Goal: Feedback & Contribution: Submit feedback/report problem

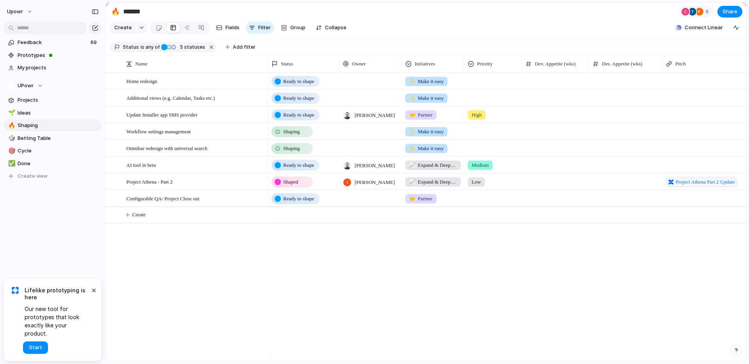
click at [310, 280] on div "Ready to shape ✨ Make it easy Ready to shape ✨ Make it easy Ready to shape [PER…" at bounding box center [507, 217] width 478 height 289
click at [34, 59] on span "Prototypes" at bounding box center [58, 56] width 81 height 8
click at [24, 46] on span "Feedback" at bounding box center [53, 43] width 71 height 8
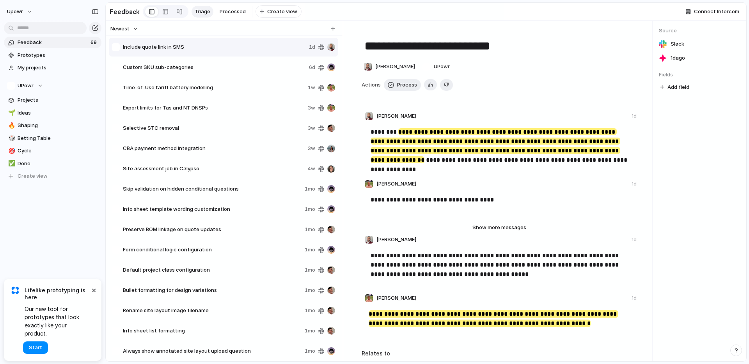
drag, startPoint x: 312, startPoint y: 133, endPoint x: 350, endPoint y: 140, distance: 38.7
click at [350, 140] on div "**********" at bounding box center [426, 191] width 641 height 341
click at [231, 153] on span "CBA payment method integration" at bounding box center [214, 149] width 182 height 8
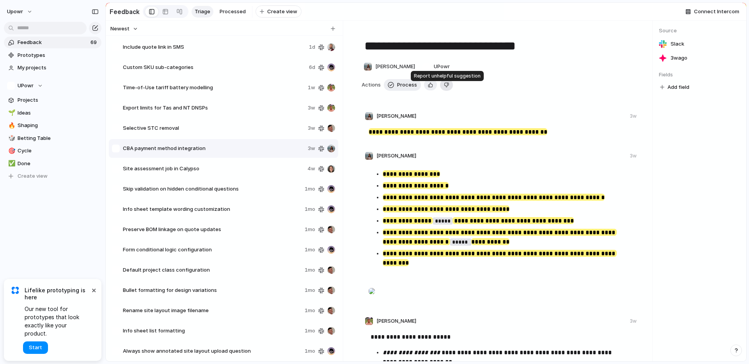
click at [444, 88] on div "button" at bounding box center [446, 84] width 5 height 7
click at [451, 89] on span "Delete" at bounding box center [459, 85] width 16 height 8
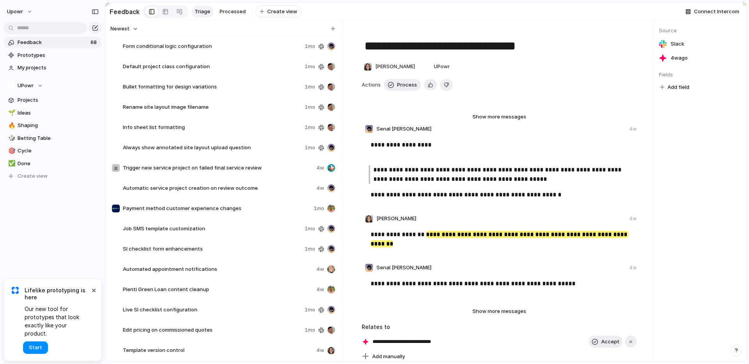
scroll to position [227, 0]
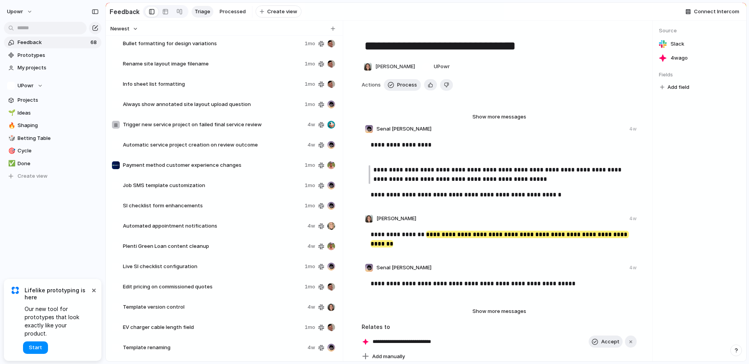
click at [198, 87] on span "Info sheet list formatting" at bounding box center [212, 84] width 179 height 8
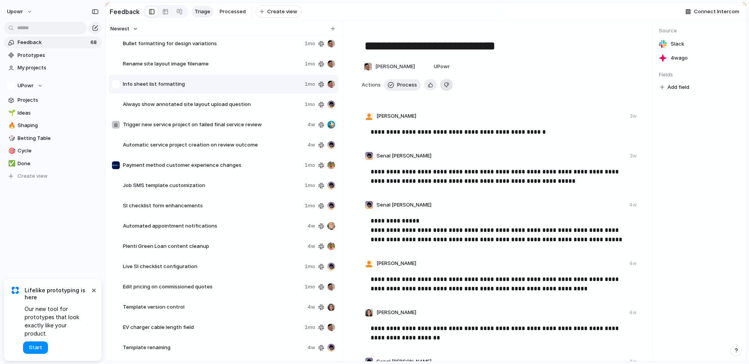
click at [444, 88] on div "button" at bounding box center [446, 84] width 5 height 7
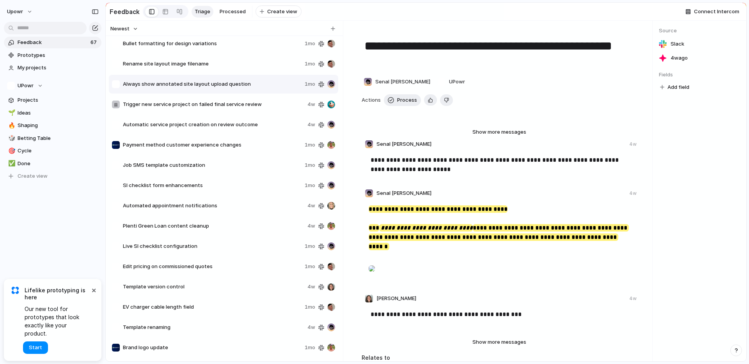
click at [157, 352] on span "Brand logo update" at bounding box center [212, 348] width 179 height 8
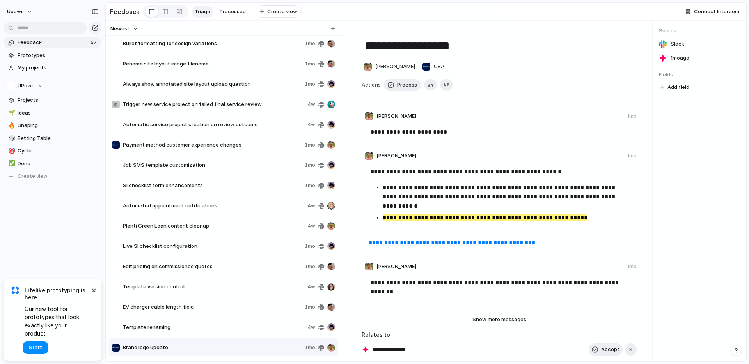
scroll to position [401, 0]
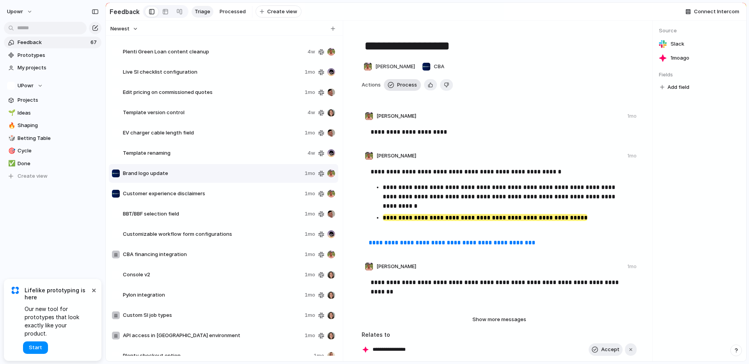
click at [404, 89] on span "Process" at bounding box center [407, 85] width 20 height 8
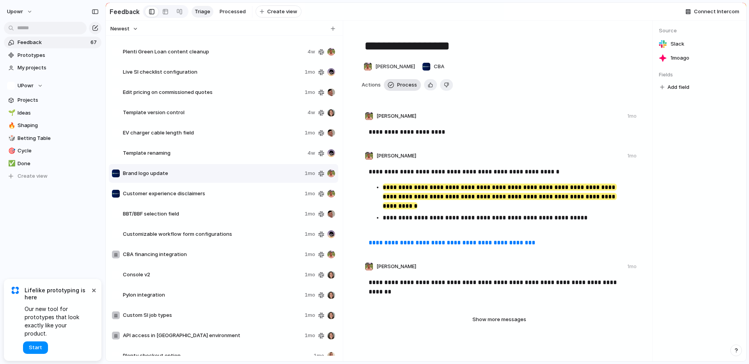
type textarea "**********"
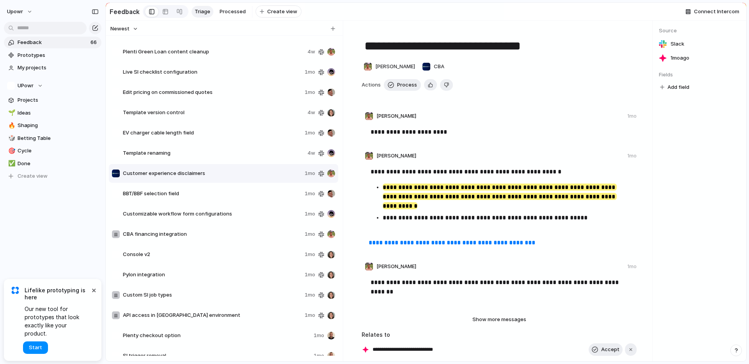
click at [495, 155] on div "[PERSON_NAME] 1mo" at bounding box center [499, 158] width 275 height 12
click at [42, 117] on link "🌱 Ideas" at bounding box center [53, 113] width 98 height 12
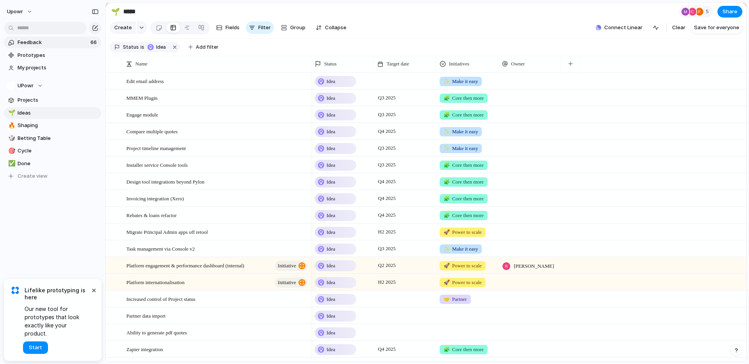
click at [64, 42] on span "Feedback" at bounding box center [53, 43] width 71 height 8
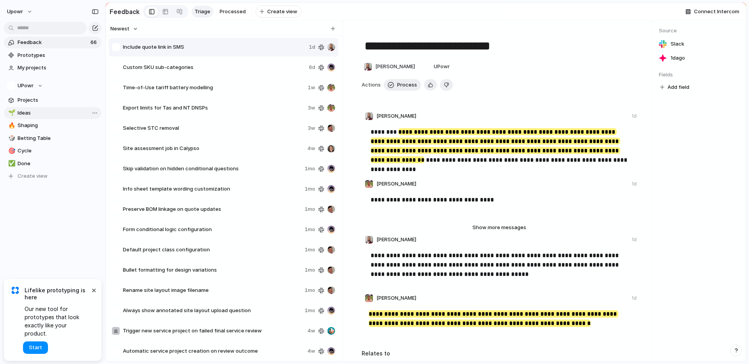
click at [36, 114] on span "Ideas" at bounding box center [58, 113] width 81 height 8
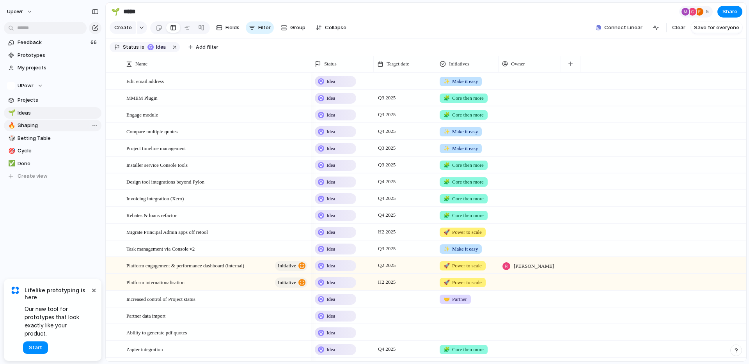
click at [24, 130] on link "🔥 Shaping" at bounding box center [53, 126] width 98 height 12
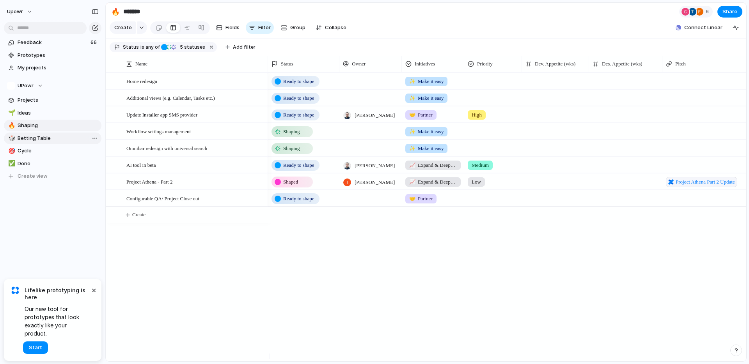
click at [48, 137] on span "Betting Table" at bounding box center [58, 139] width 81 height 8
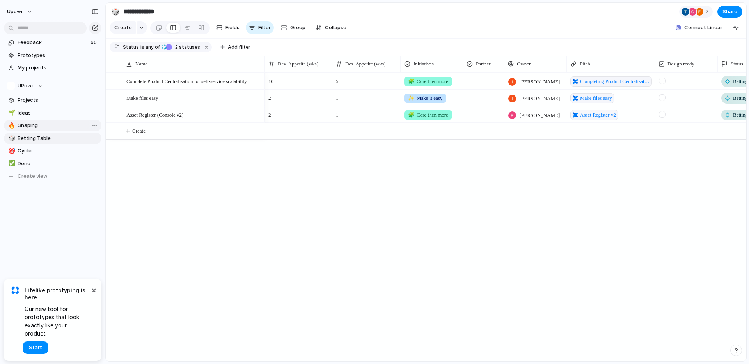
click at [66, 130] on link "🔥 Shaping" at bounding box center [53, 126] width 98 height 12
type input "*******"
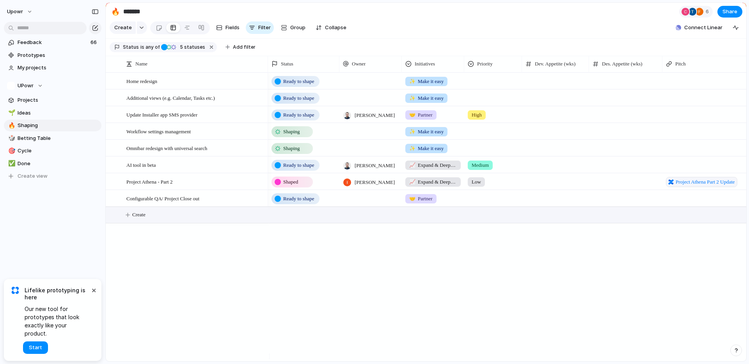
click at [135, 223] on button "Create" at bounding box center [436, 215] width 645 height 16
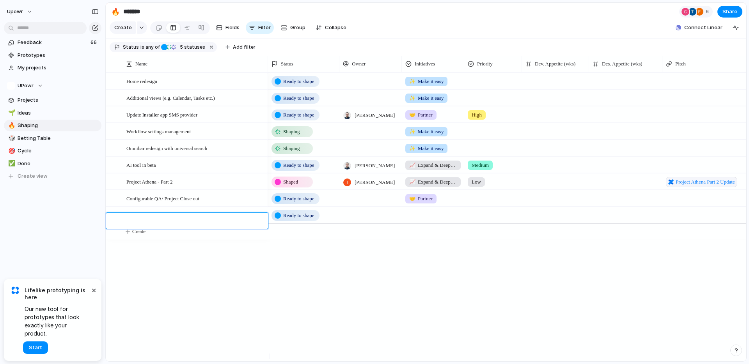
click at [159, 221] on textarea at bounding box center [194, 222] width 136 height 10
type textarea "*"
type textarea "**********"
click at [299, 219] on span "Ready to shape" at bounding box center [298, 216] width 31 height 8
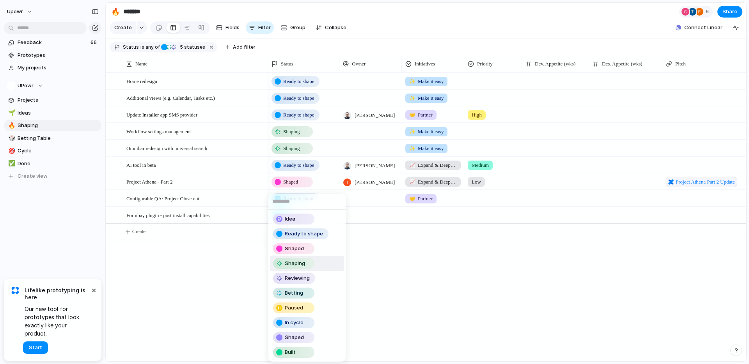
click at [296, 263] on span "Shaping" at bounding box center [295, 264] width 20 height 8
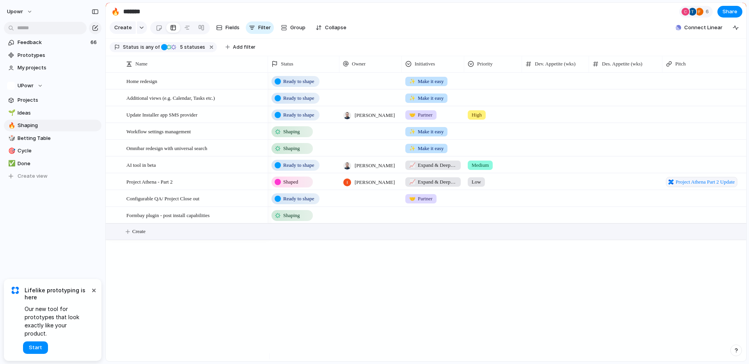
click at [187, 235] on button "Create" at bounding box center [436, 232] width 645 height 16
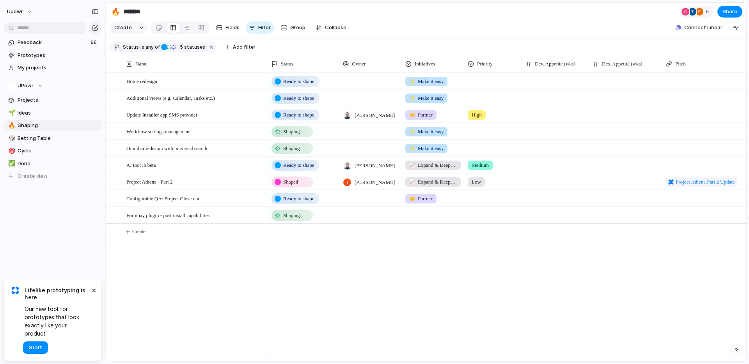
click at [301, 203] on span "Ready to shape" at bounding box center [298, 199] width 31 height 8
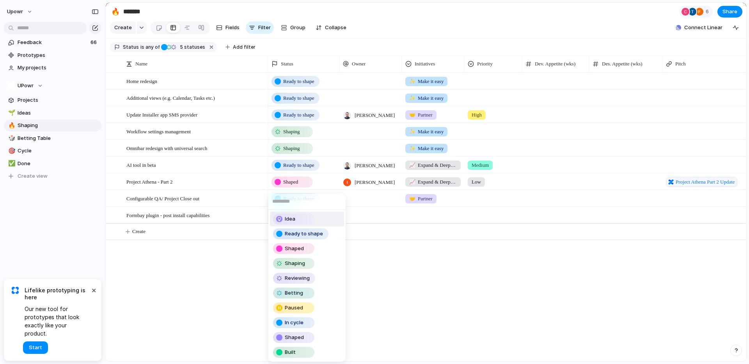
click at [305, 222] on div "Idea" at bounding box center [294, 219] width 40 height 9
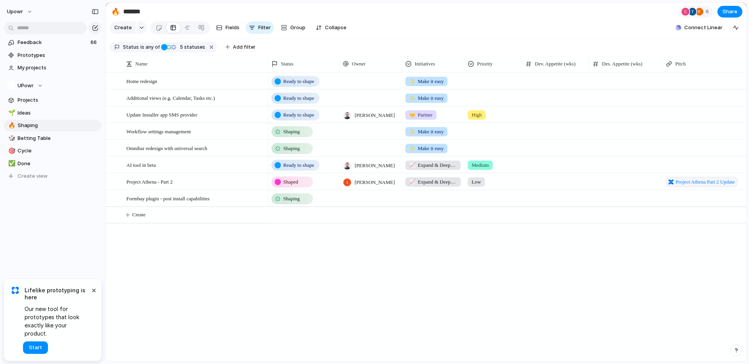
click at [298, 186] on span "Shaped" at bounding box center [290, 182] width 15 height 8
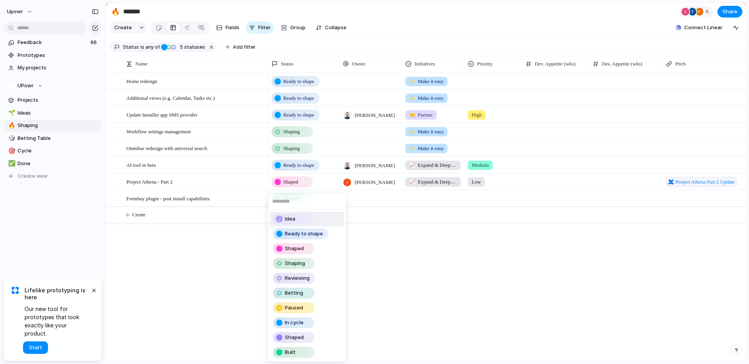
click at [281, 9] on div "Idea Ready to shape Shaped Shaping Reviewing Betting Paused In cycle Shaped Bui…" at bounding box center [374, 182] width 749 height 364
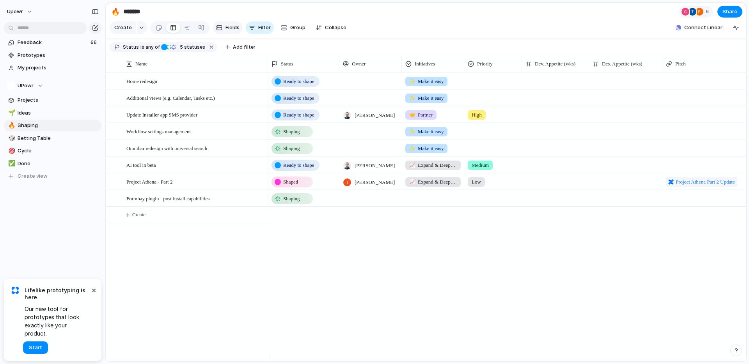
click at [226, 29] on span "Fields" at bounding box center [233, 28] width 14 height 8
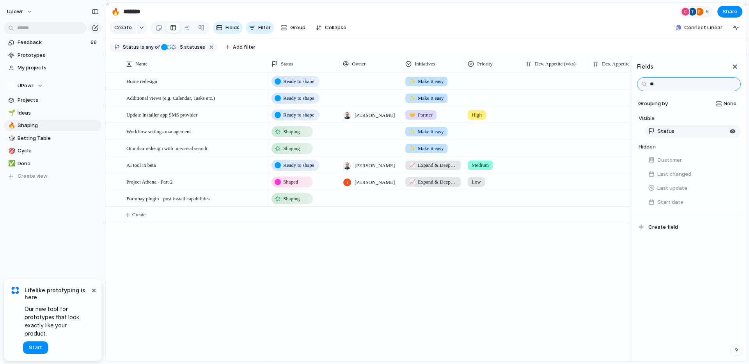
type input "**"
click at [684, 138] on button "Status" at bounding box center [693, 131] width 96 height 12
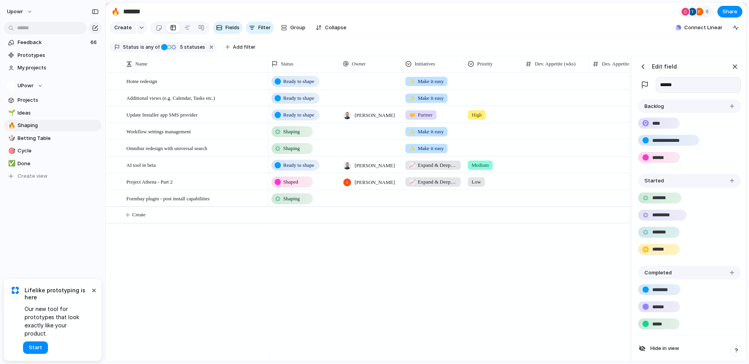
click at [730, 108] on div "button" at bounding box center [732, 106] width 4 height 4
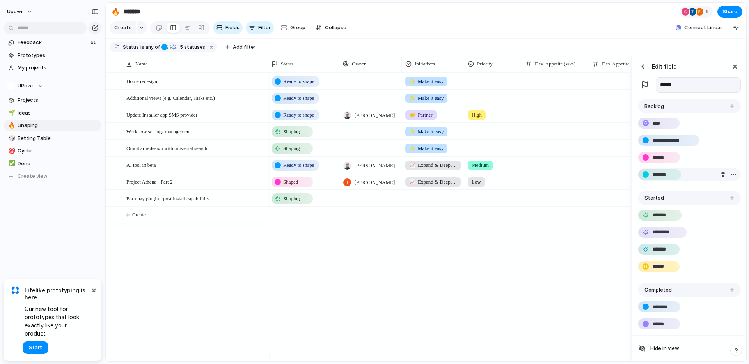
type input "*******"
click at [721, 178] on div "button" at bounding box center [723, 174] width 5 height 5
click at [701, 226] on div at bounding box center [700, 211] width 38 height 38
click at [734, 71] on div "button" at bounding box center [735, 66] width 9 height 9
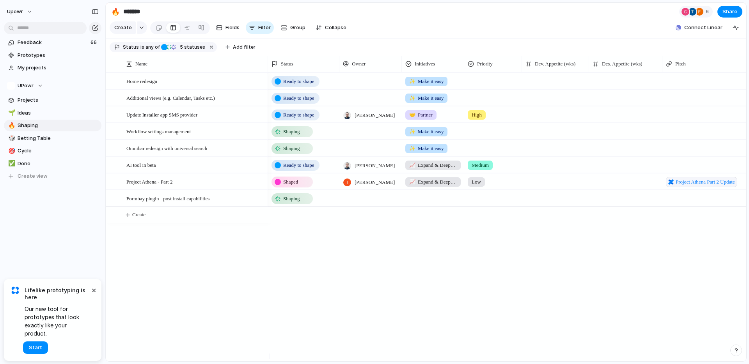
click at [304, 204] on div "Shaping" at bounding box center [292, 198] width 40 height 9
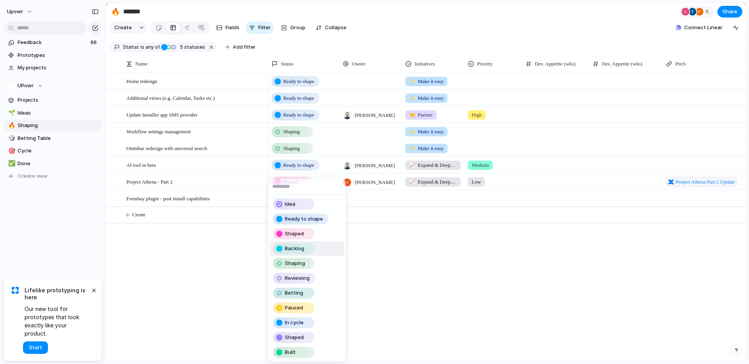
click at [303, 248] on span "Backlog" at bounding box center [295, 249] width 20 height 8
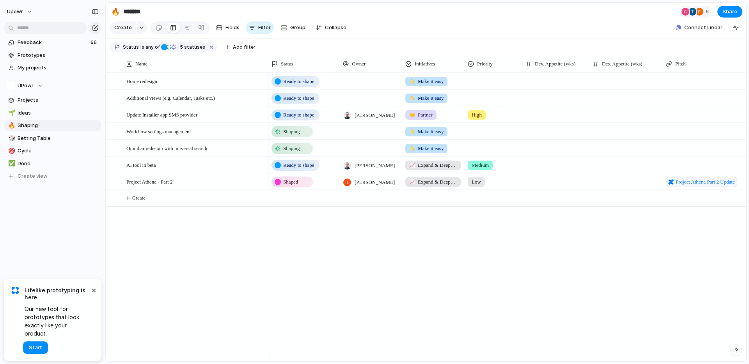
click at [450, 271] on div "Ready to shape ✨ Make it easy Ready to shape ✨ Make it easy Ready to shape [PER…" at bounding box center [507, 217] width 478 height 289
click at [286, 169] on span "Ready to shape" at bounding box center [298, 166] width 31 height 8
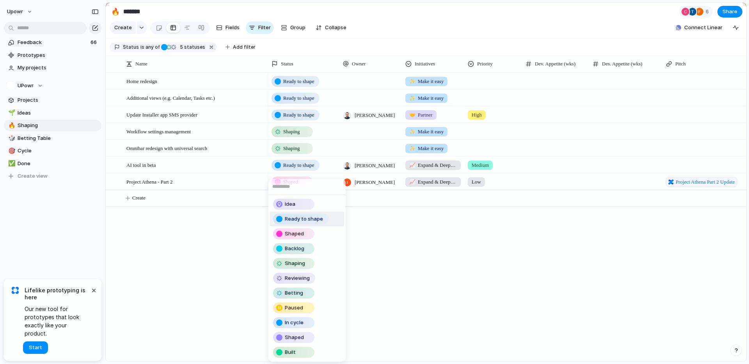
click at [236, 159] on div "Idea Ready to shape Shaped Backlog Shaping Reviewing Betting Paused In cycle Sh…" at bounding box center [374, 182] width 749 height 364
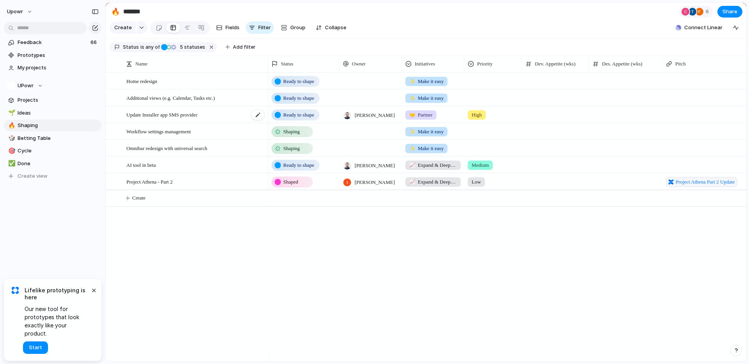
click at [197, 119] on span "Update Installer app SMS provider" at bounding box center [161, 114] width 71 height 9
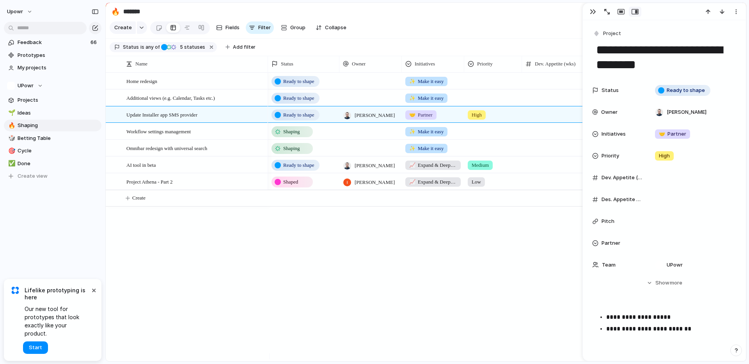
click at [293, 119] on span "Ready to shape" at bounding box center [298, 115] width 31 height 8
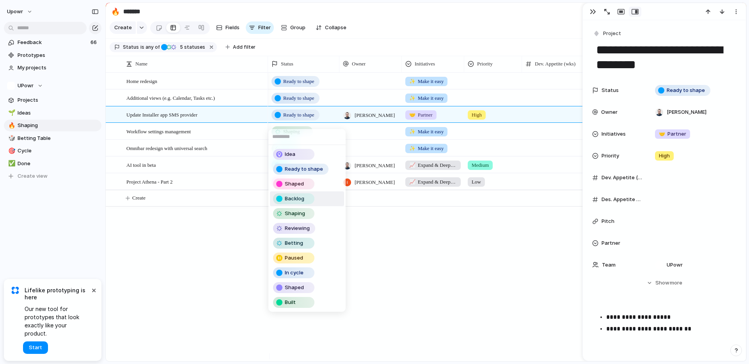
click at [302, 197] on span "Backlog" at bounding box center [295, 199] width 20 height 8
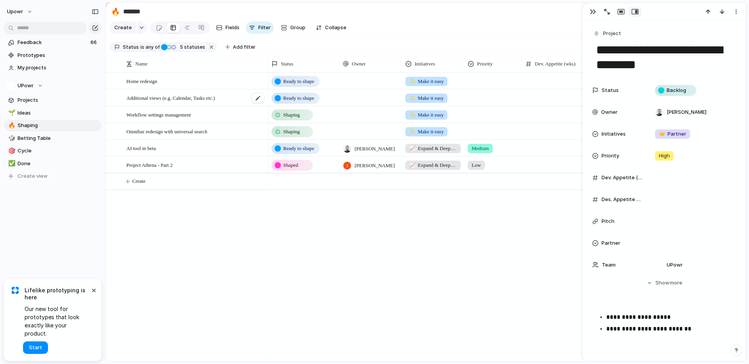
click at [187, 106] on div "Additional views (e.g. Calendar, Tasks etc.)" at bounding box center [195, 98] width 139 height 16
type textarea "**********"
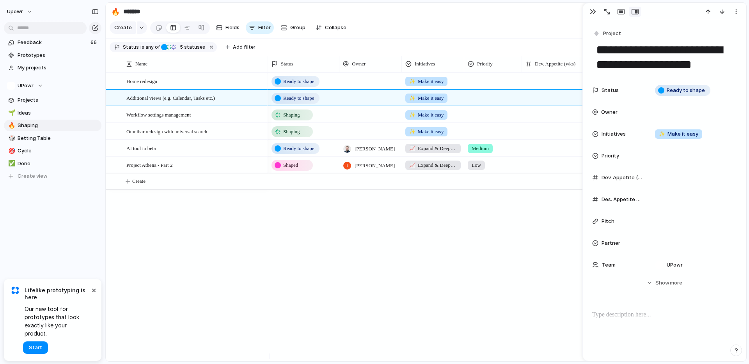
click at [303, 85] on span "Ready to shape" at bounding box center [298, 82] width 31 height 8
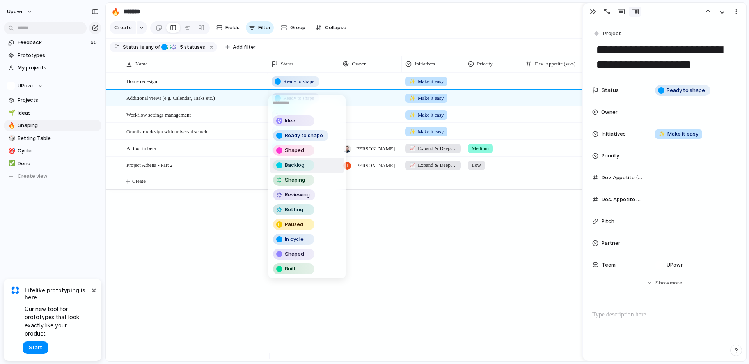
click at [303, 168] on span "Backlog" at bounding box center [295, 166] width 20 height 8
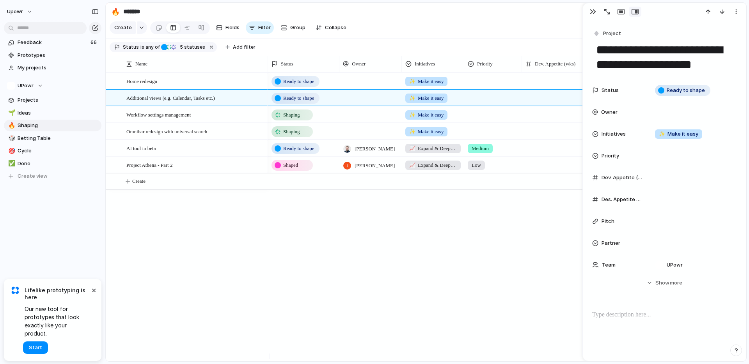
click at [299, 100] on span "Ready to shape" at bounding box center [298, 98] width 31 height 8
click at [303, 85] on div "Idea Ready to shape Shaped Backlog Shaping Reviewing Betting Paused In cycle Sh…" at bounding box center [374, 182] width 749 height 364
click at [299, 83] on div "Ready to shape" at bounding box center [295, 81] width 46 height 9
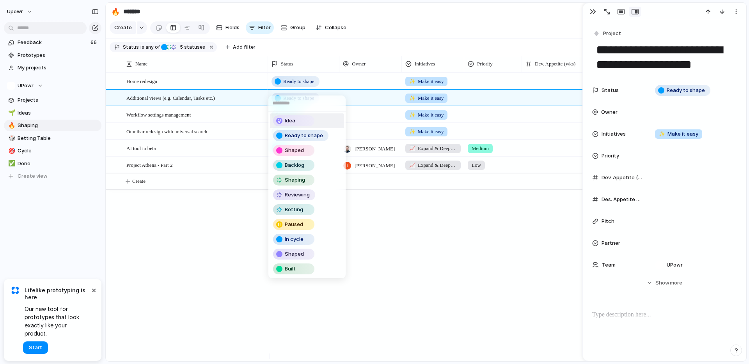
click at [291, 116] on div "Idea" at bounding box center [293, 121] width 41 height 11
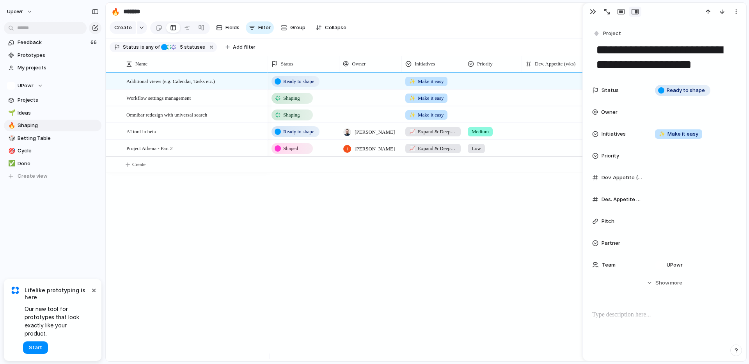
click at [377, 225] on div "Ready to shape ✨ Make it easy Shaping ✨ Make it easy Shaping ✨ Make it easy Rea…" at bounding box center [507, 217] width 478 height 289
click at [594, 8] on button "button" at bounding box center [593, 12] width 12 height 10
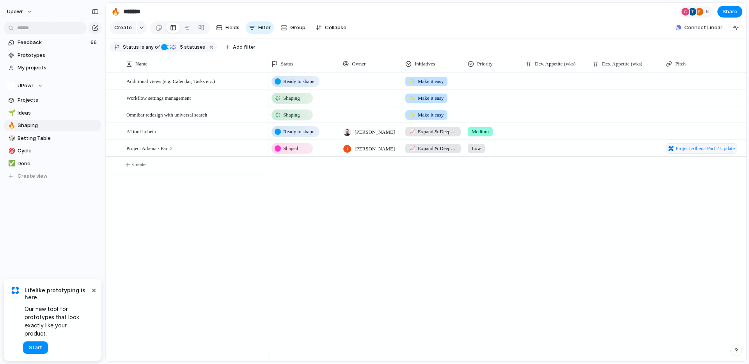
click at [384, 199] on div "Ready to shape ✨ Make it easy Shaping ✨ Make it easy Shaping ✨ Make it easy Rea…" at bounding box center [507, 217] width 478 height 289
click at [311, 85] on span "Ready to shape" at bounding box center [298, 82] width 31 height 8
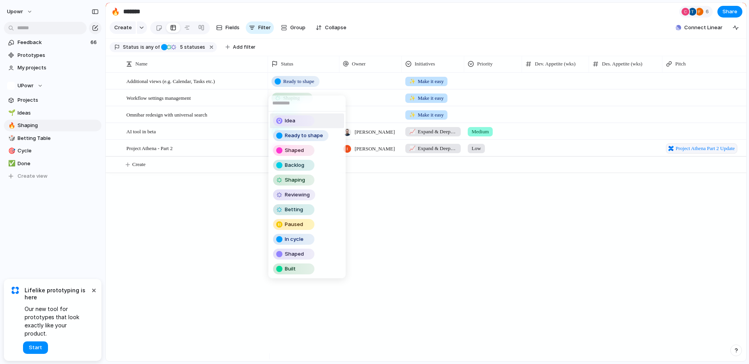
click at [295, 119] on div "Idea" at bounding box center [294, 120] width 40 height 9
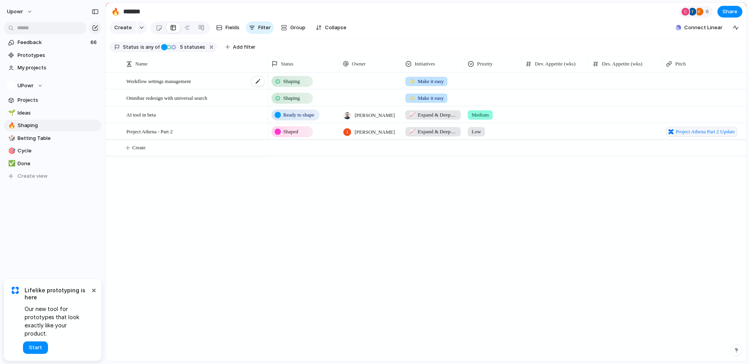
click at [160, 85] on span "Workflow settings management" at bounding box center [158, 80] width 64 height 9
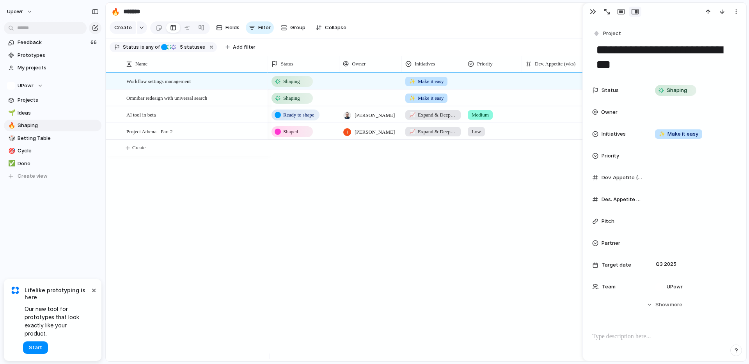
click at [371, 272] on div "Shaping ✨ Make it easy Shaping ✨ Make it easy Ready to shape [PERSON_NAME] 📈 Ex…" at bounding box center [507, 217] width 478 height 289
click at [296, 136] on span "Shaped" at bounding box center [290, 132] width 15 height 8
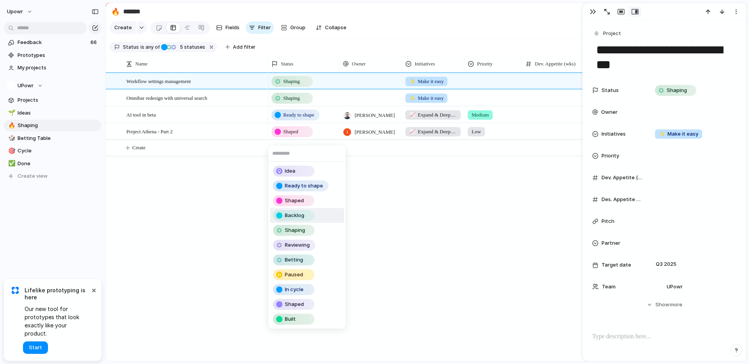
click at [299, 217] on span "Backlog" at bounding box center [295, 216] width 20 height 8
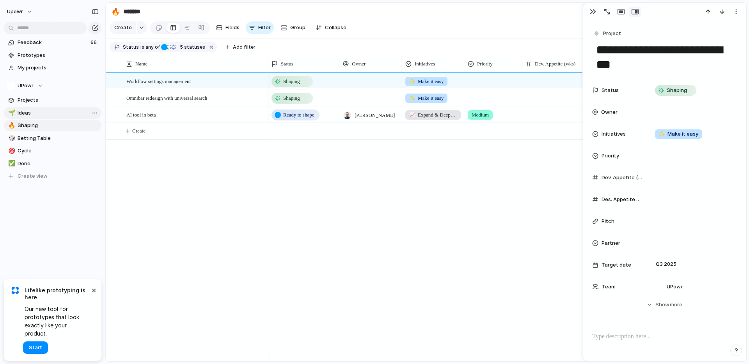
click at [33, 113] on span "Ideas" at bounding box center [58, 113] width 81 height 8
type input "*****"
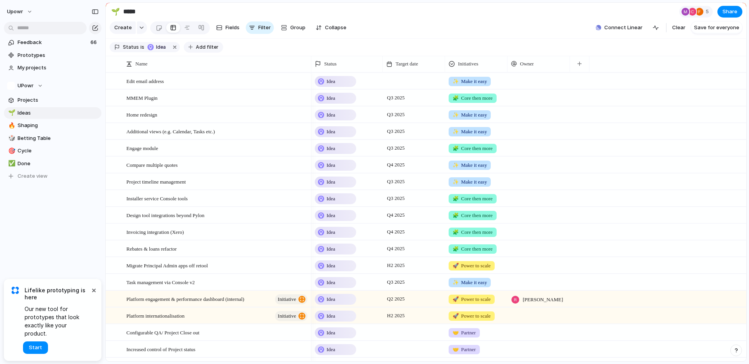
click at [190, 49] on div "button" at bounding box center [190, 47] width 4 height 4
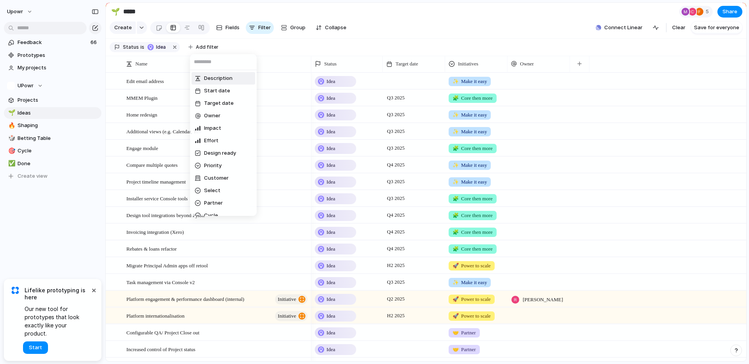
click at [118, 52] on div "Description Start date Target date Owner Impact Effort Design ready Priority Cu…" at bounding box center [374, 182] width 749 height 364
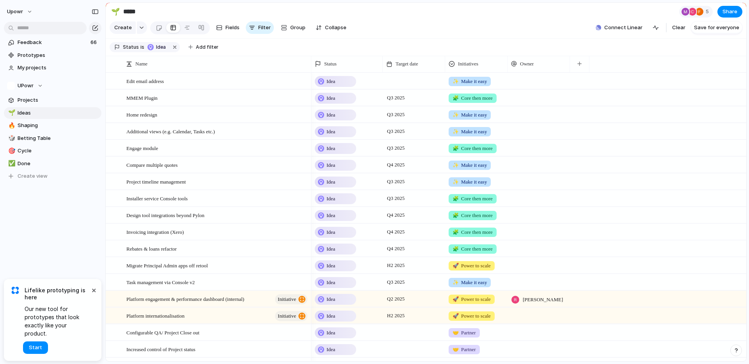
click at [130, 51] on span "Status" at bounding box center [131, 47] width 16 height 7
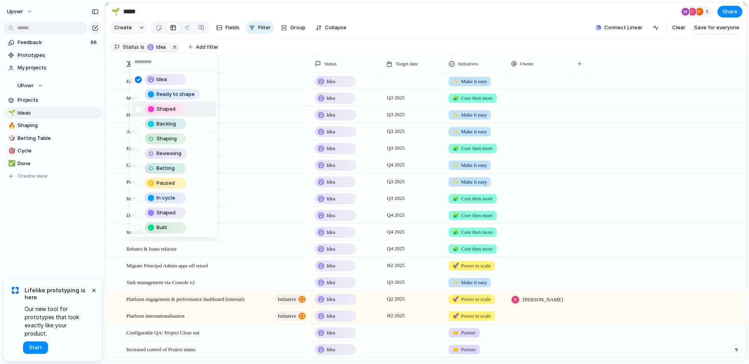
click at [153, 120] on div "Backlog" at bounding box center [166, 123] width 40 height 9
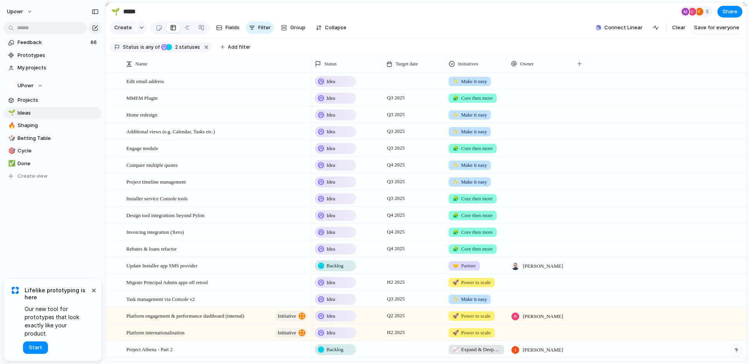
click at [307, 48] on div "Idea Ready to shape Shaped Backlog Shaping Reviewing Betting Paused In cycle Sh…" at bounding box center [374, 182] width 749 height 364
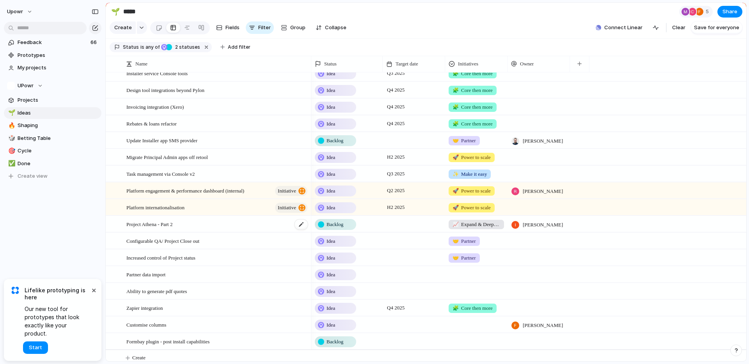
click at [246, 230] on div "Project Athena - Part 2" at bounding box center [217, 225] width 182 height 16
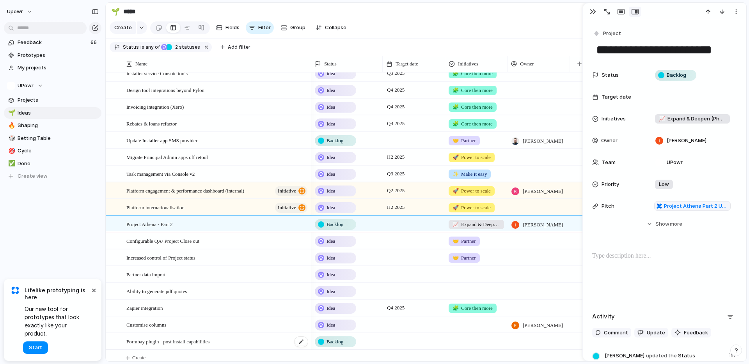
click at [243, 345] on div "Formbay plugin - post install capabilities" at bounding box center [217, 342] width 182 height 16
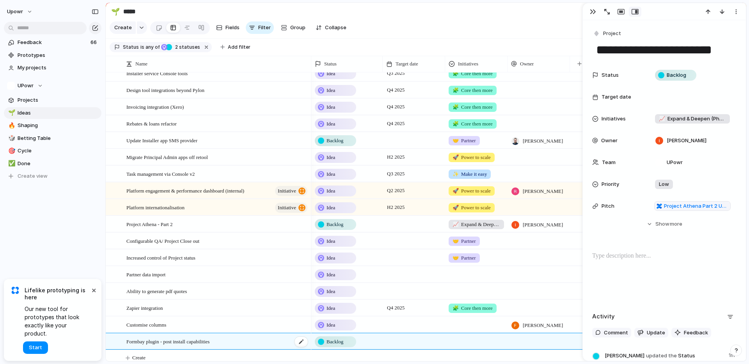
type textarea "**********"
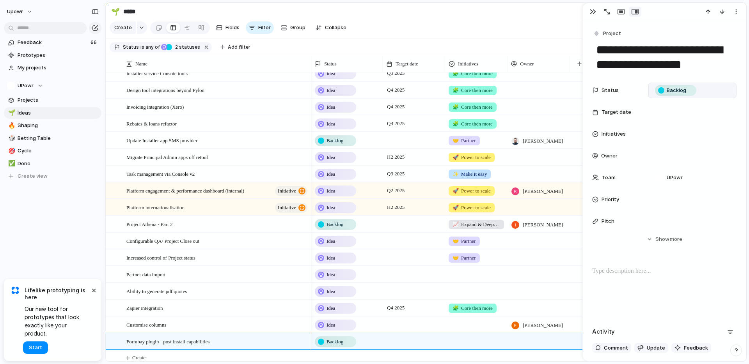
click at [671, 90] on span "Backlog" at bounding box center [677, 91] width 20 height 8
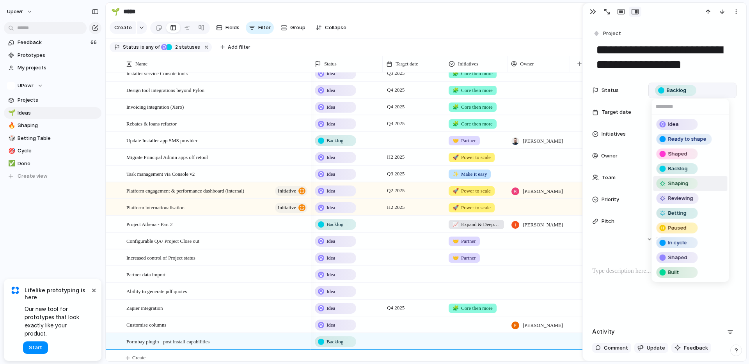
click at [673, 180] on span "Shaping" at bounding box center [678, 184] width 20 height 8
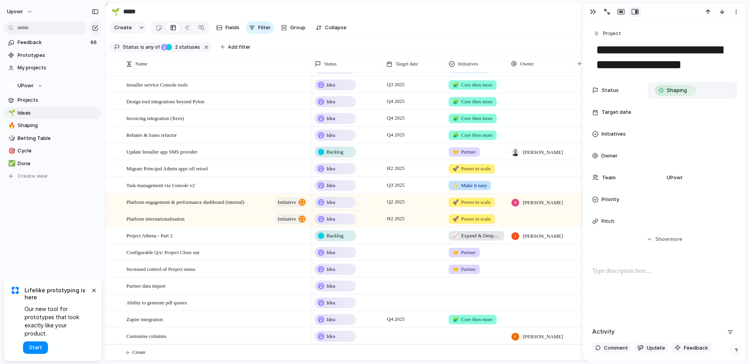
scroll to position [120, 0]
click at [38, 126] on span "Shaping" at bounding box center [58, 126] width 81 height 8
type input "*******"
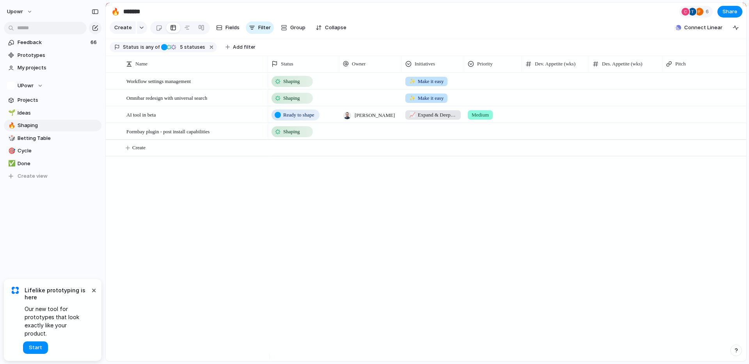
click at [259, 191] on div "Workflow settings management Omnibar redesign with universal search AI tool in …" at bounding box center [426, 217] width 641 height 289
click at [179, 156] on button "Create" at bounding box center [436, 148] width 645 height 16
drag, startPoint x: 505, startPoint y: 203, endPoint x: 339, endPoint y: 201, distance: 166.2
click at [504, 203] on div "Shaping ✨ Make it easy Shaping ✨ Make it easy Ready to shape [PERSON_NAME] 📈 Ex…" at bounding box center [507, 217] width 478 height 289
click at [165, 152] on button "Create" at bounding box center [436, 148] width 645 height 16
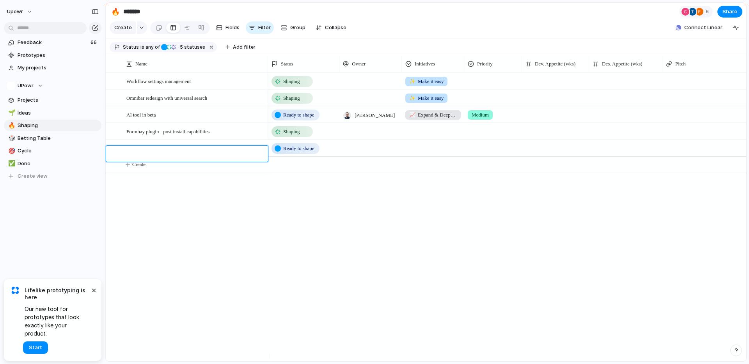
click at [171, 148] on div at bounding box center [190, 154] width 149 height 16
